Goal: Information Seeking & Learning: Learn about a topic

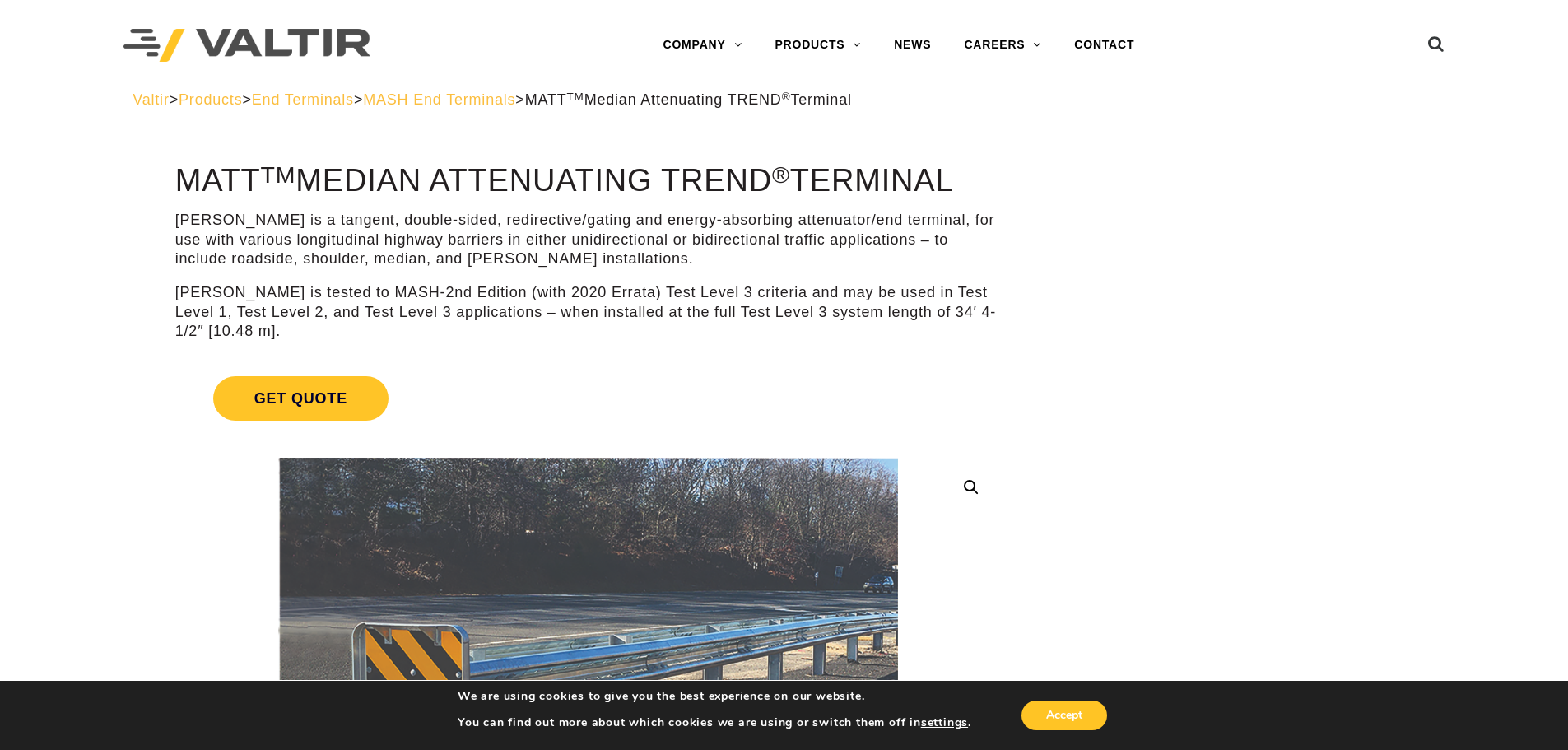
drag, startPoint x: 190, startPoint y: 187, endPoint x: 421, endPoint y: 197, distance: 231.2
click at [421, 197] on h1 "MATT TM Median Attenuating TREND ® Terminal" at bounding box center [588, 181] width 826 height 35
click at [826, 273] on div "MATT is a tangent, double-sided, redirective/gating and energy-absorbing attenu…" at bounding box center [588, 276] width 826 height 130
click at [462, 104] on span "MASH End Terminals" at bounding box center [439, 100] width 152 height 17
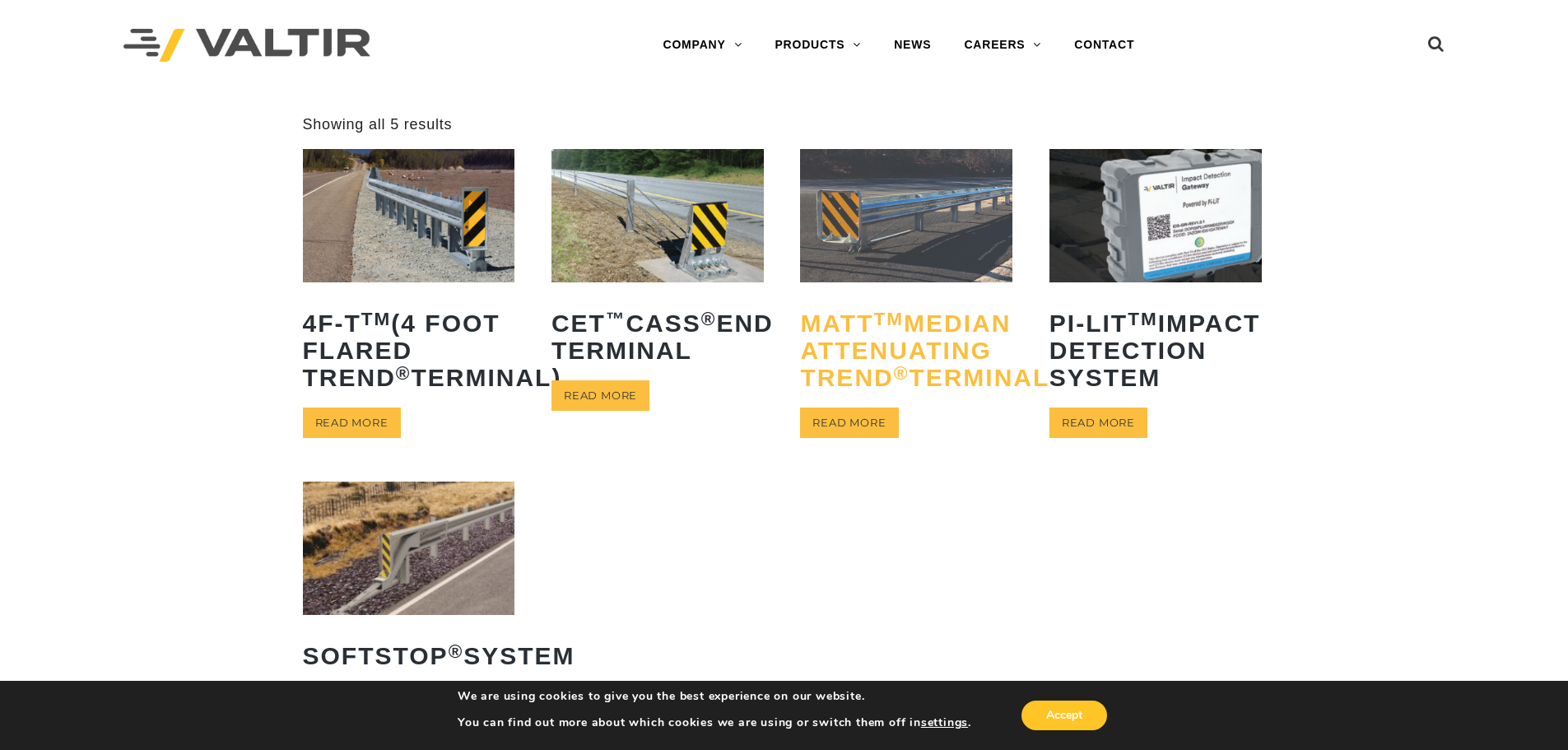
click at [864, 378] on h2 "MATT TM Median Attenuating TREND ® Terminal" at bounding box center [906, 350] width 213 height 106
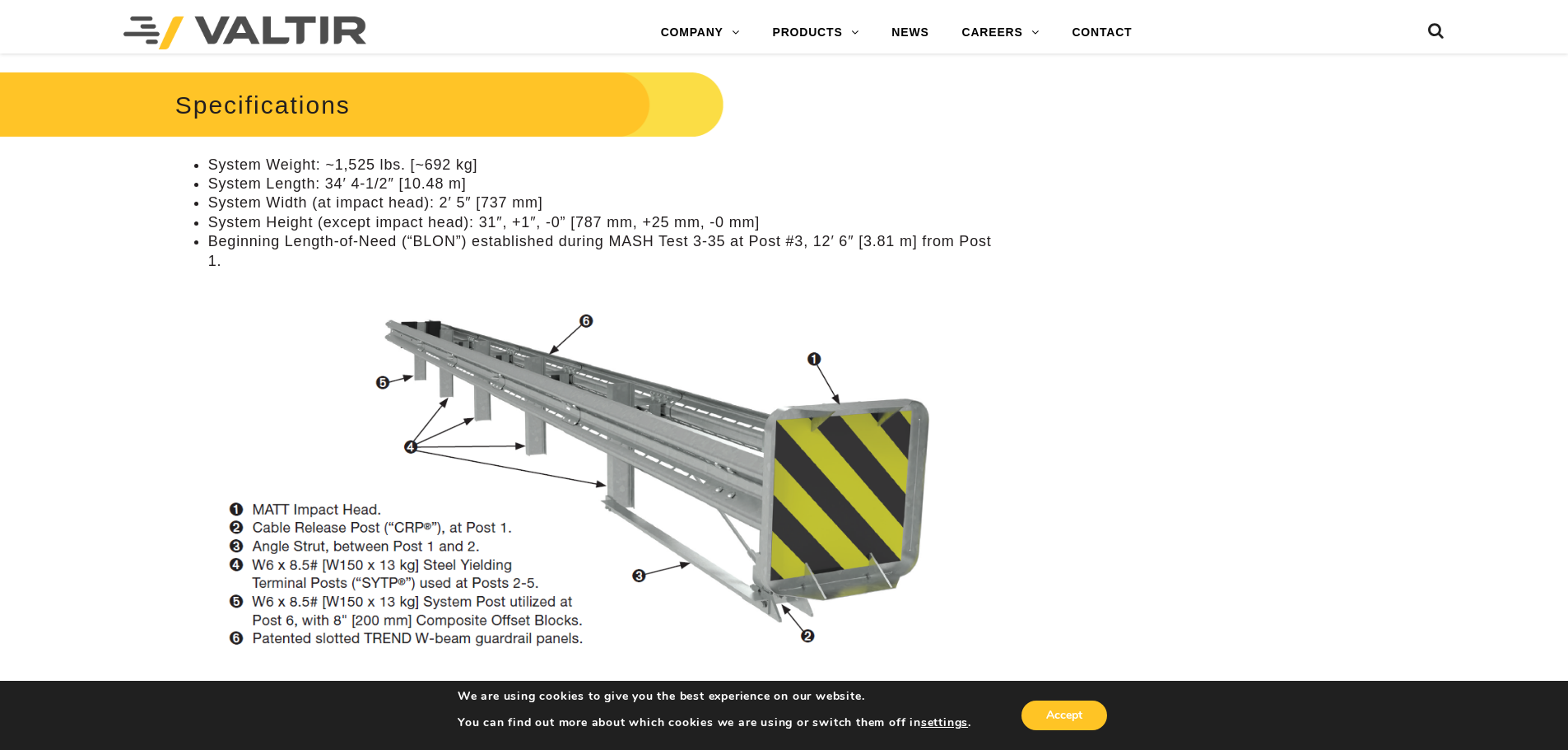
scroll to position [1271, 0]
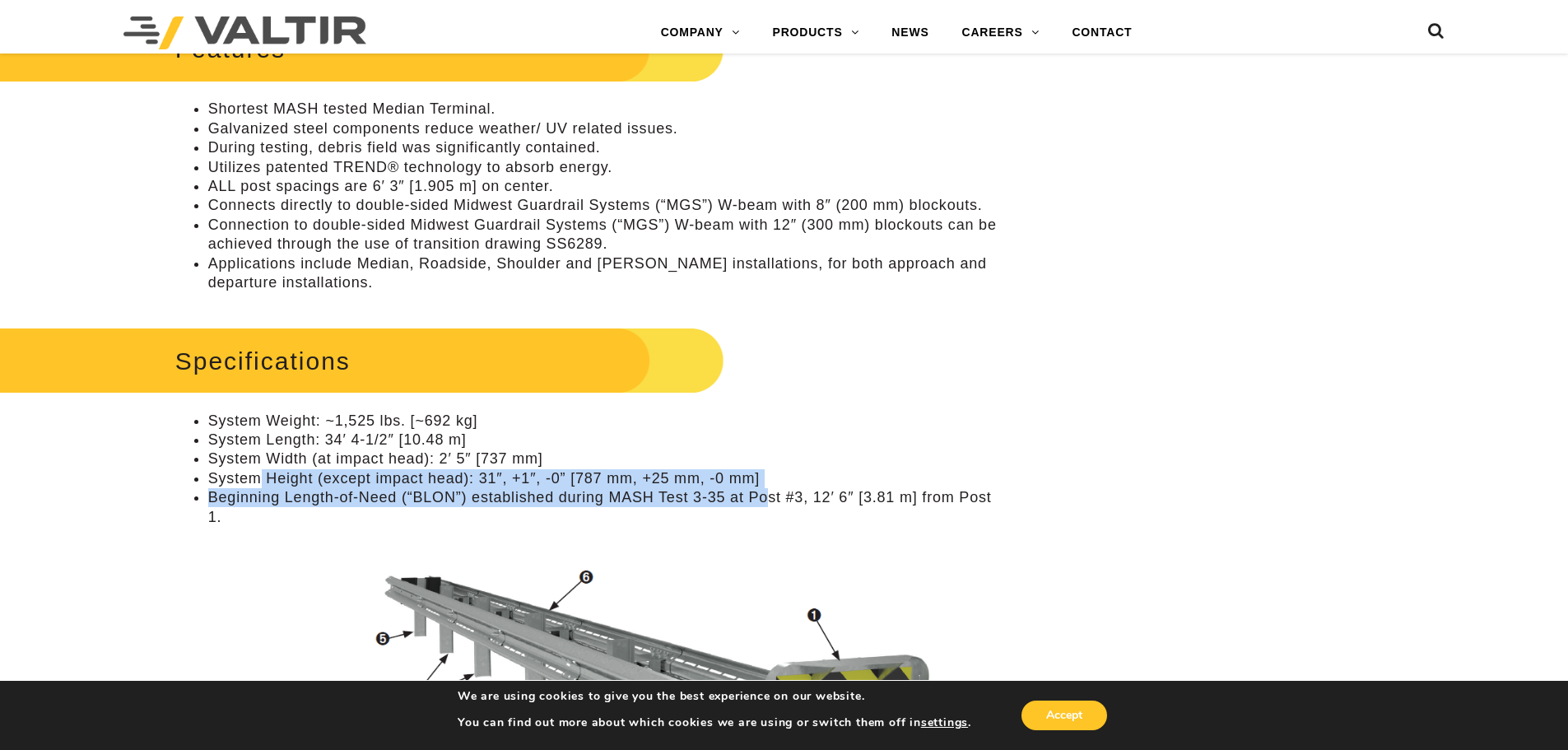
drag, startPoint x: 257, startPoint y: 470, endPoint x: 1006, endPoint y: 498, distance: 749.5
click at [828, 500] on ul "System Weight: ~1,525 lbs. [~692 kg] System Length: 34′ 4-1/2″ [10.48 m] System…" at bounding box center [588, 470] width 826 height 116
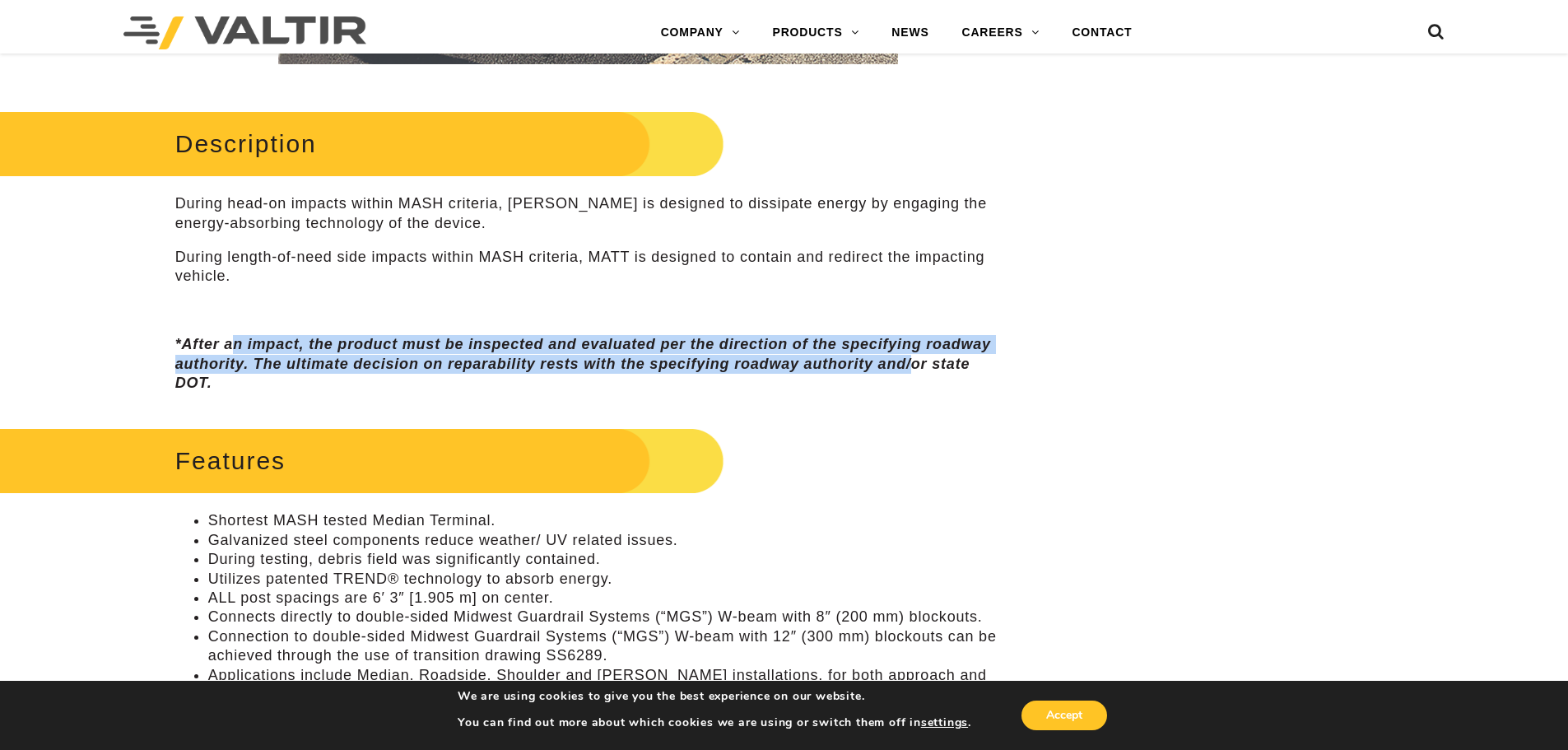
drag, startPoint x: 237, startPoint y: 343, endPoint x: 909, endPoint y: 365, distance: 672.4
click at [909, 365] on em "*After an impact, the product must be inspected and evaluated per the direction…" at bounding box center [583, 363] width 816 height 55
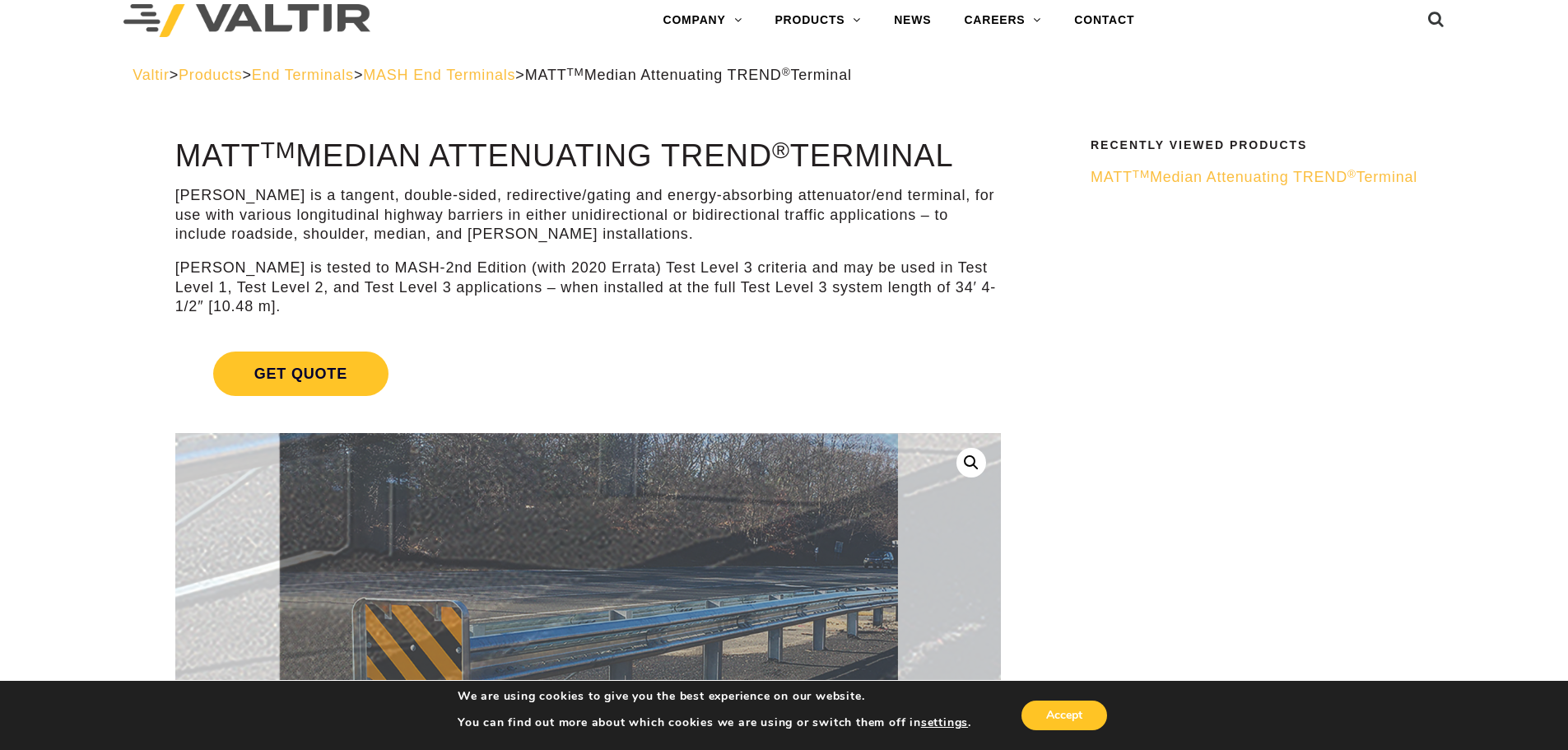
scroll to position [0, 0]
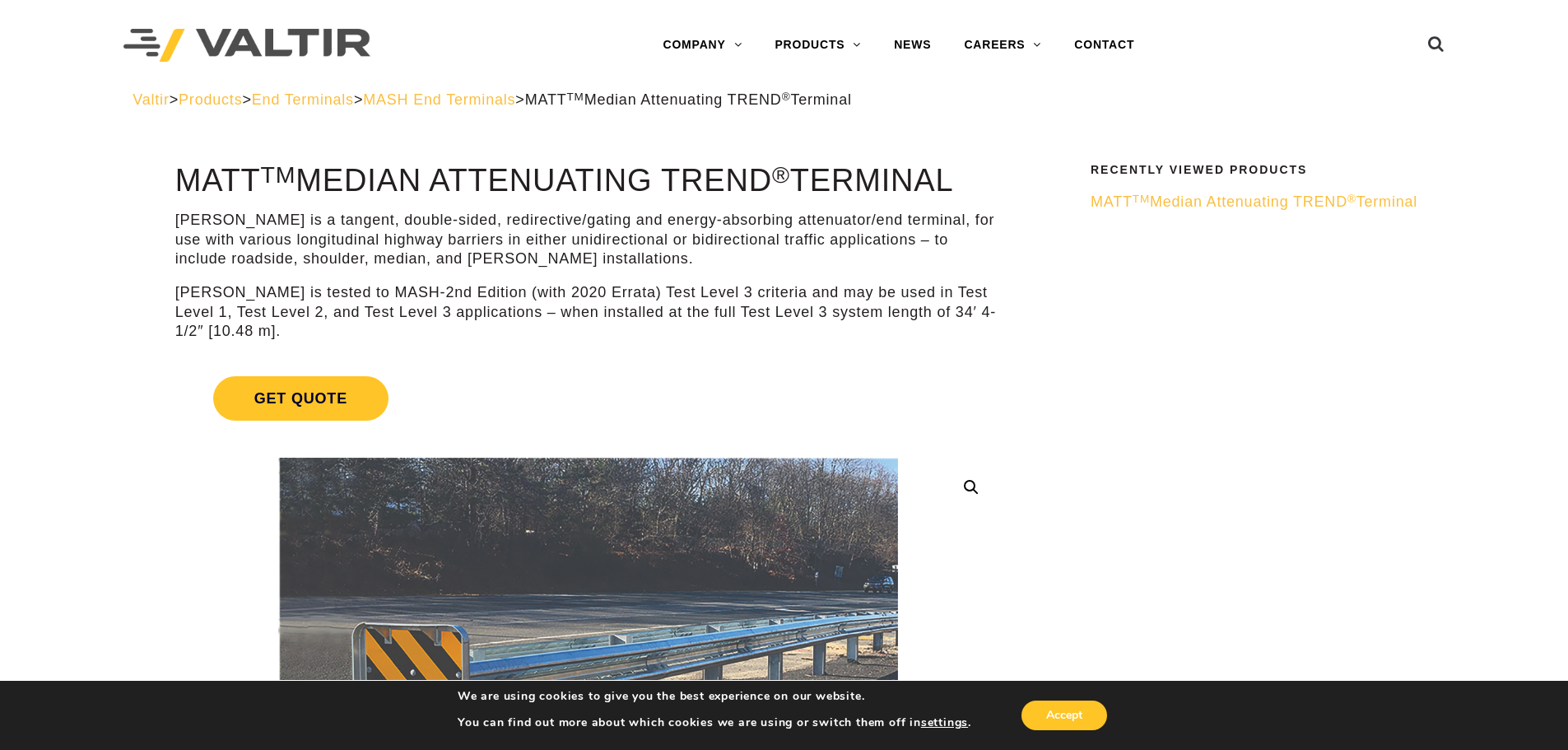
click at [1120, 210] on span "MATT TM Median Attenuating TREND ® Terminal" at bounding box center [1254, 201] width 327 height 17
drag, startPoint x: 229, startPoint y: 237, endPoint x: 783, endPoint y: 230, distance: 554.0
click at [760, 230] on p "[PERSON_NAME] is a tangent, double-sided, redirective/gating and energy-absorbi…" at bounding box center [588, 239] width 826 height 58
click at [881, 230] on p "[PERSON_NAME] is a tangent, double-sided, redirective/gating and energy-absorbi…" at bounding box center [588, 239] width 826 height 58
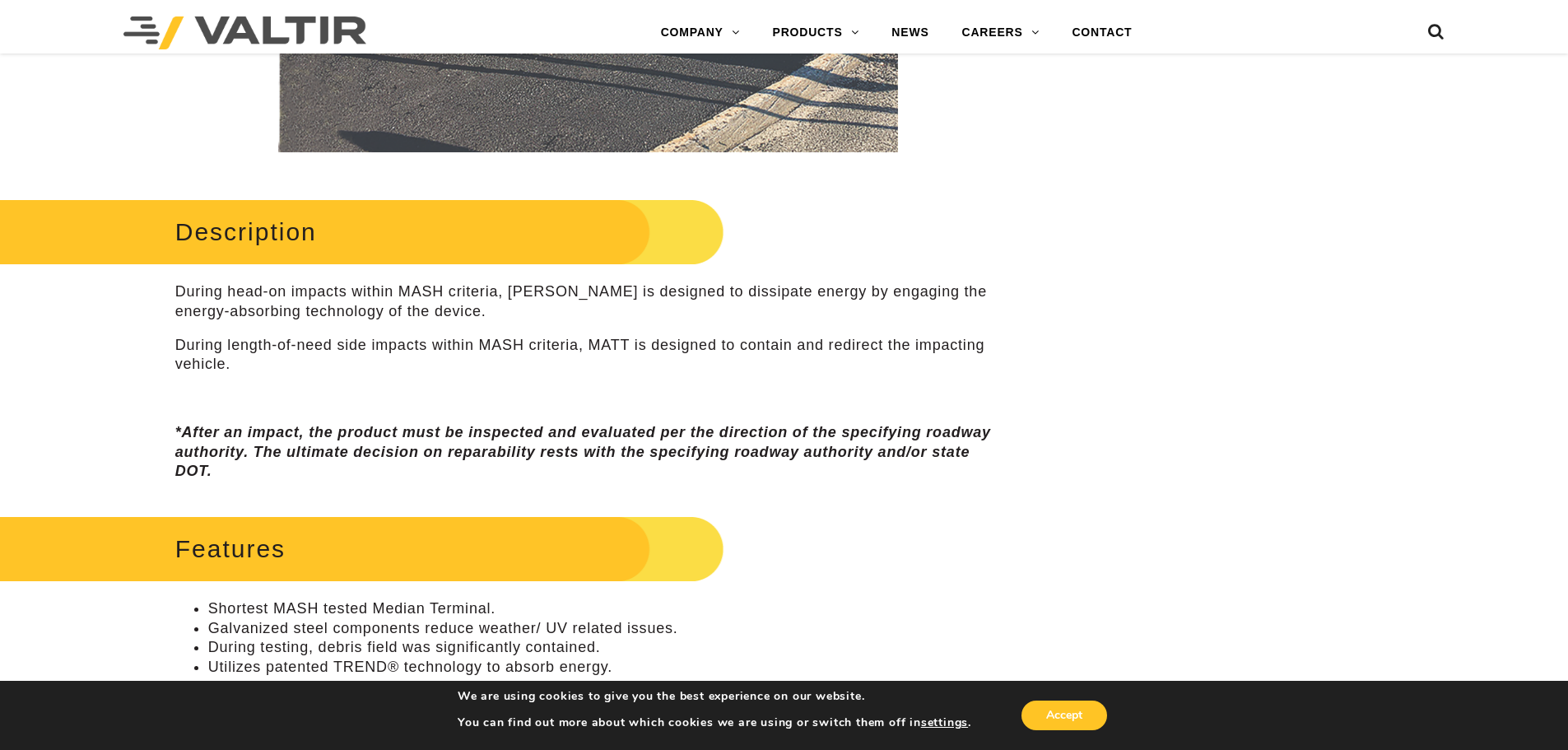
scroll to position [823, 0]
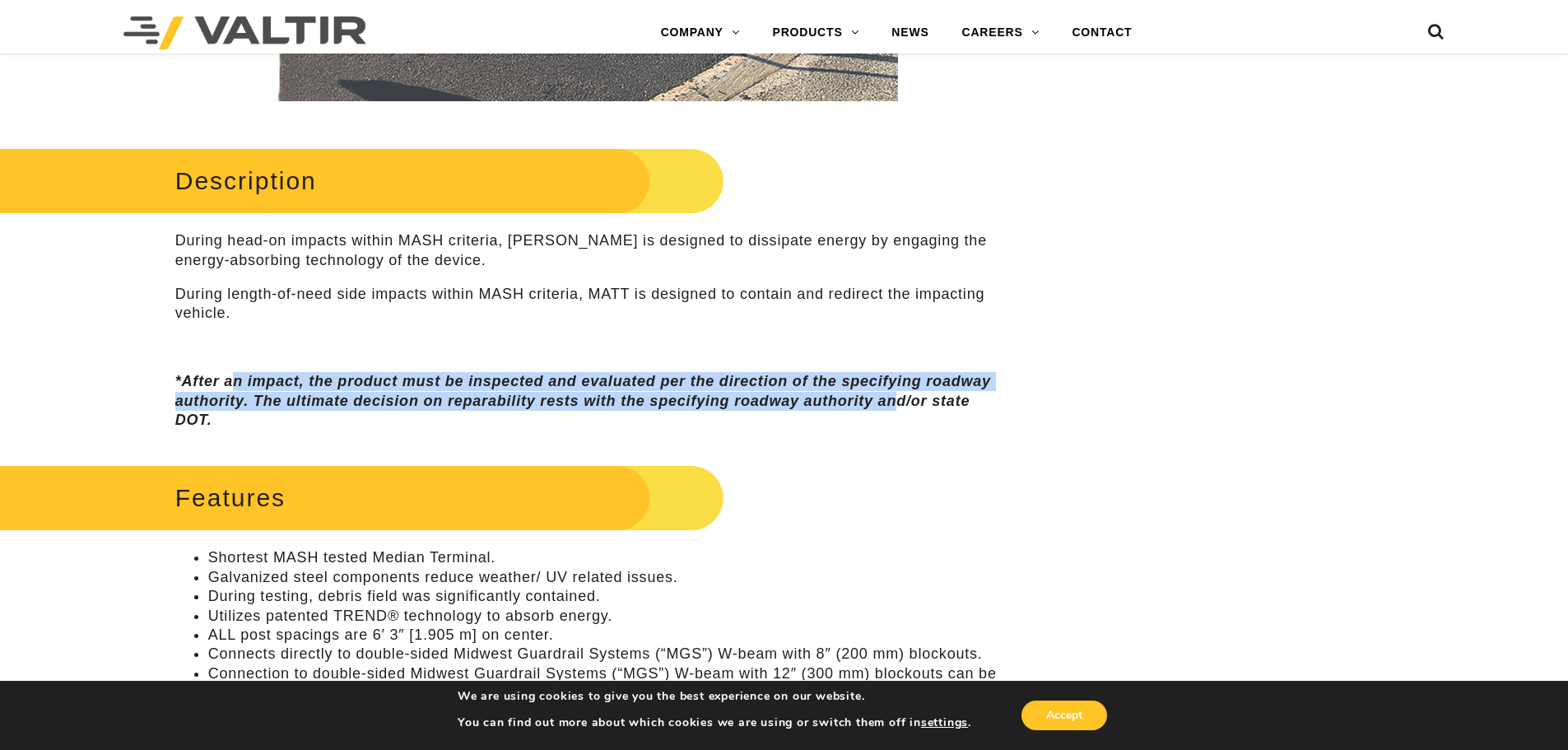
drag, startPoint x: 230, startPoint y: 380, endPoint x: 982, endPoint y: 401, distance: 752.3
click at [958, 401] on em "*After an impact, the product must be inspected and evaluated per the direction…" at bounding box center [583, 400] width 816 height 55
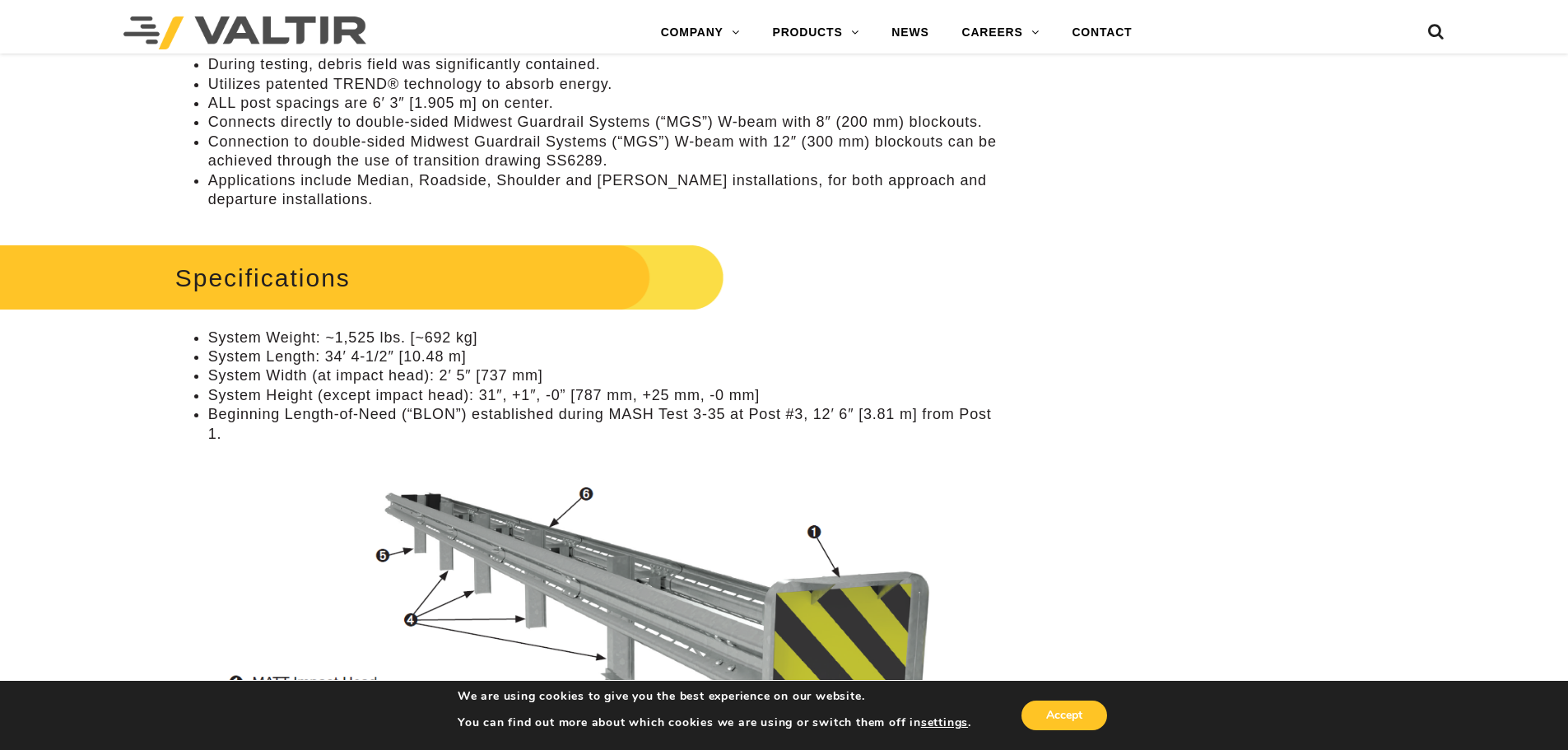
scroll to position [1354, 0]
